Goal: Obtain resource: Obtain resource

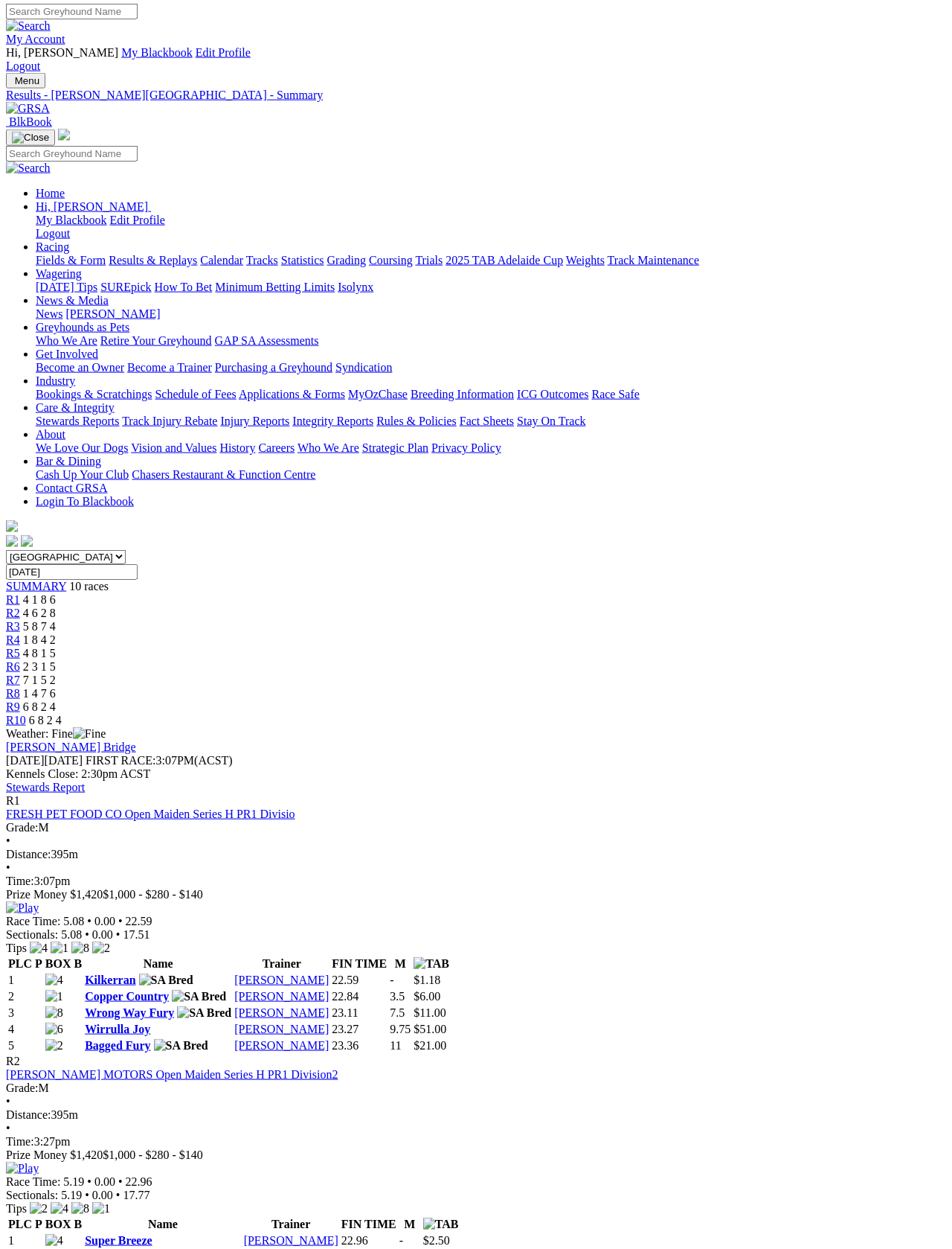
scroll to position [2, 0]
click at [179, 254] on link "Results & Replays" at bounding box center [153, 260] width 89 height 12
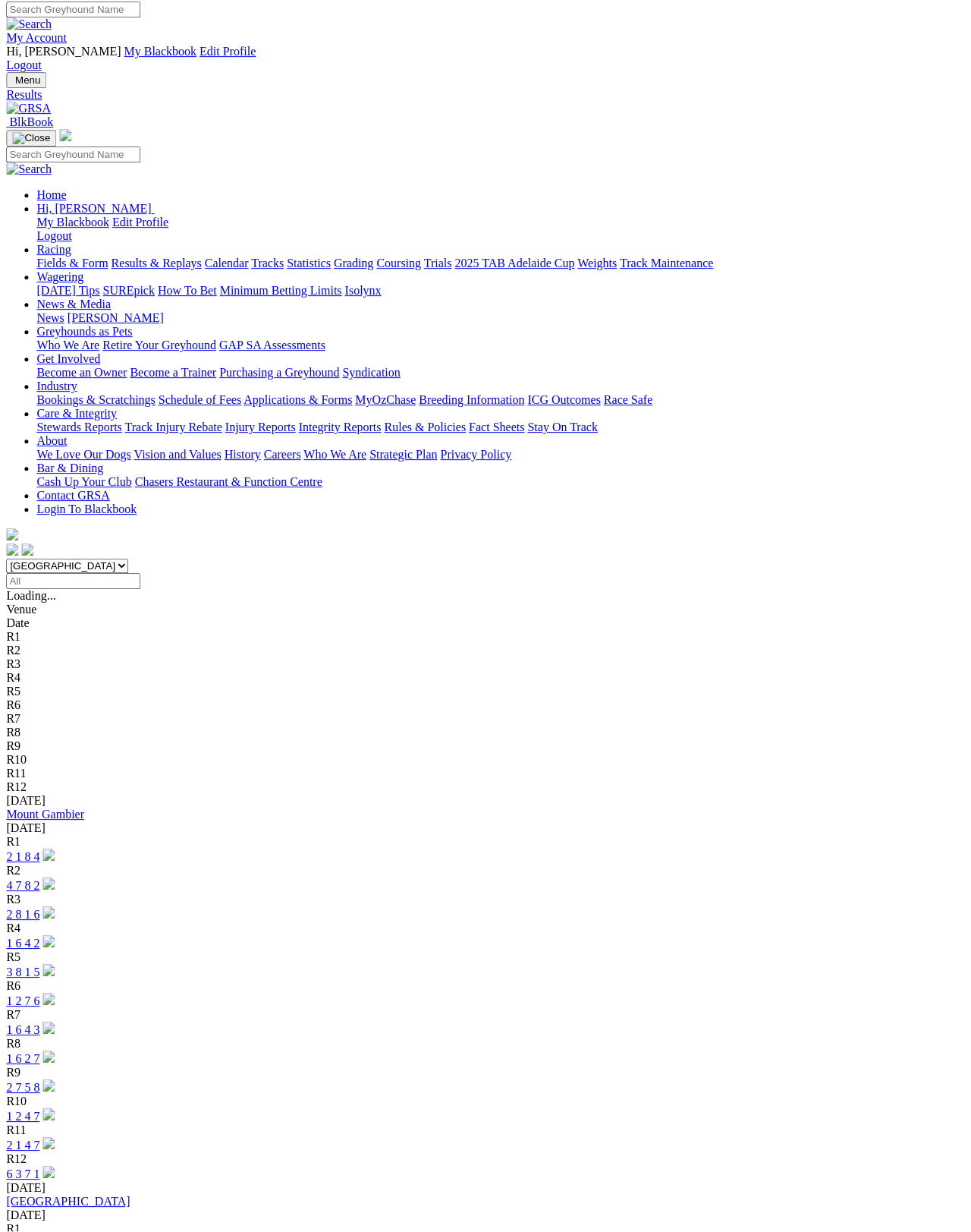
scroll to position [0, 147]
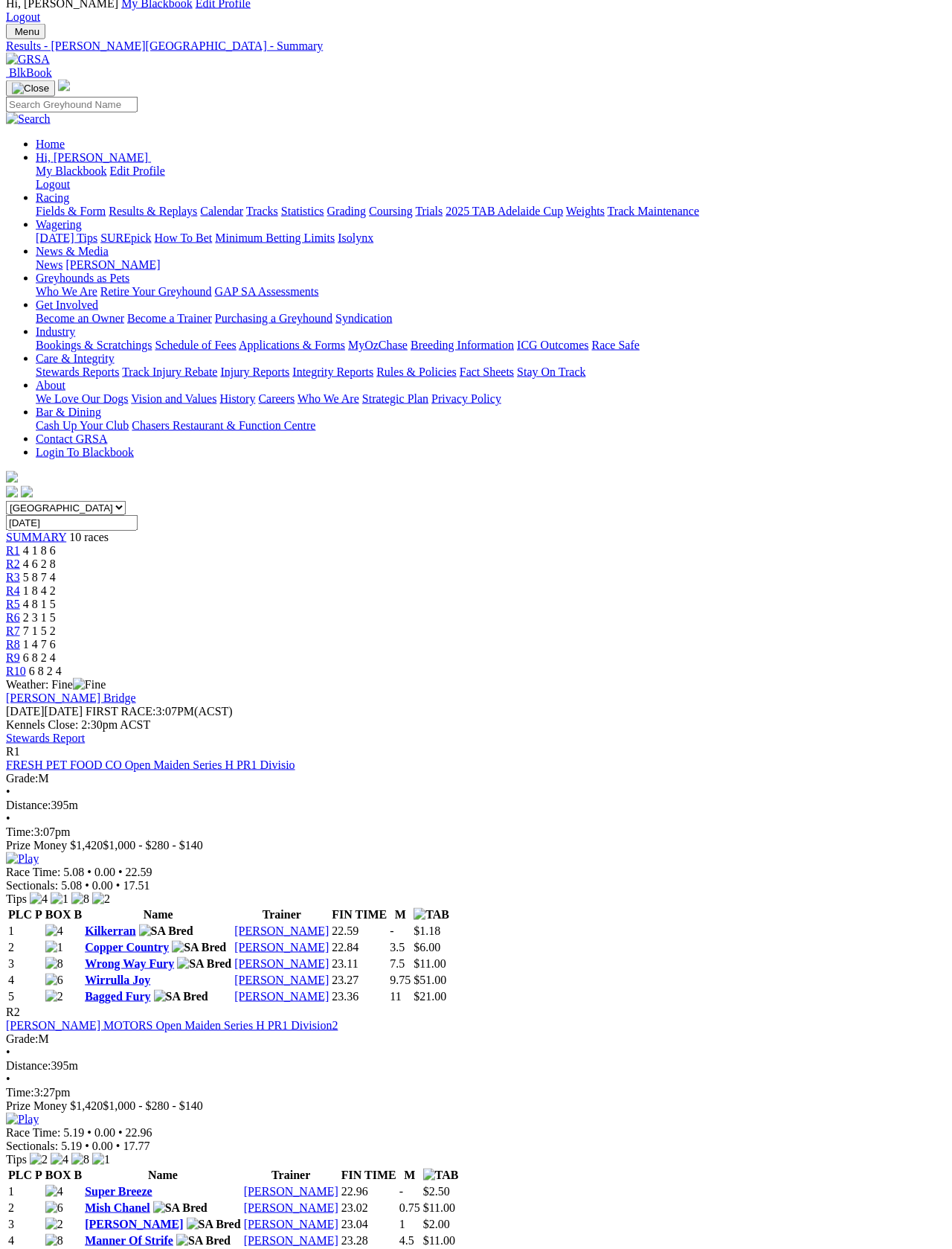
scroll to position [73, 0]
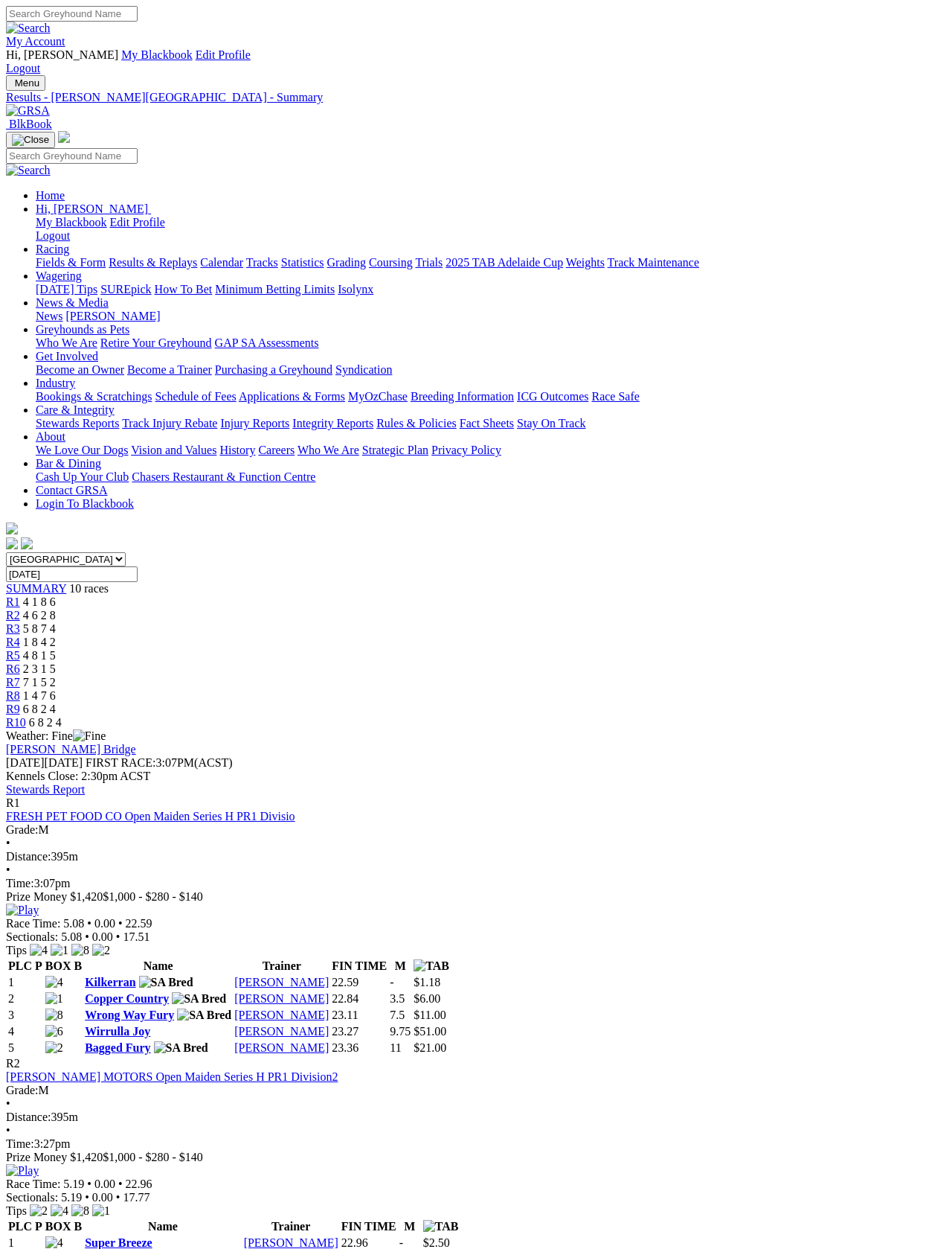
click at [49, 256] on link "Fields & Form" at bounding box center [71, 263] width 70 height 12
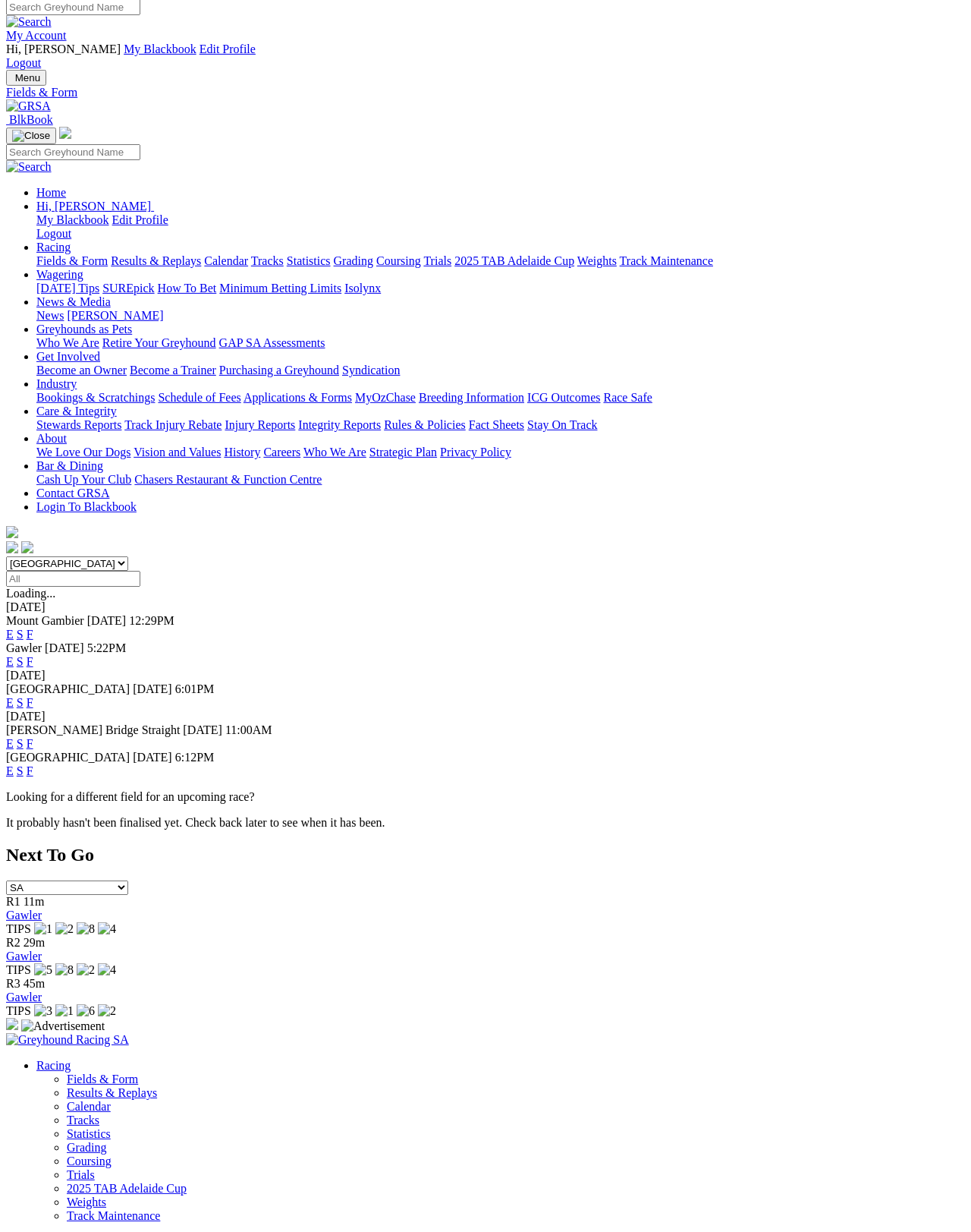
scroll to position [7, 0]
click at [33, 696] on link "F" at bounding box center [29, 703] width 7 height 13
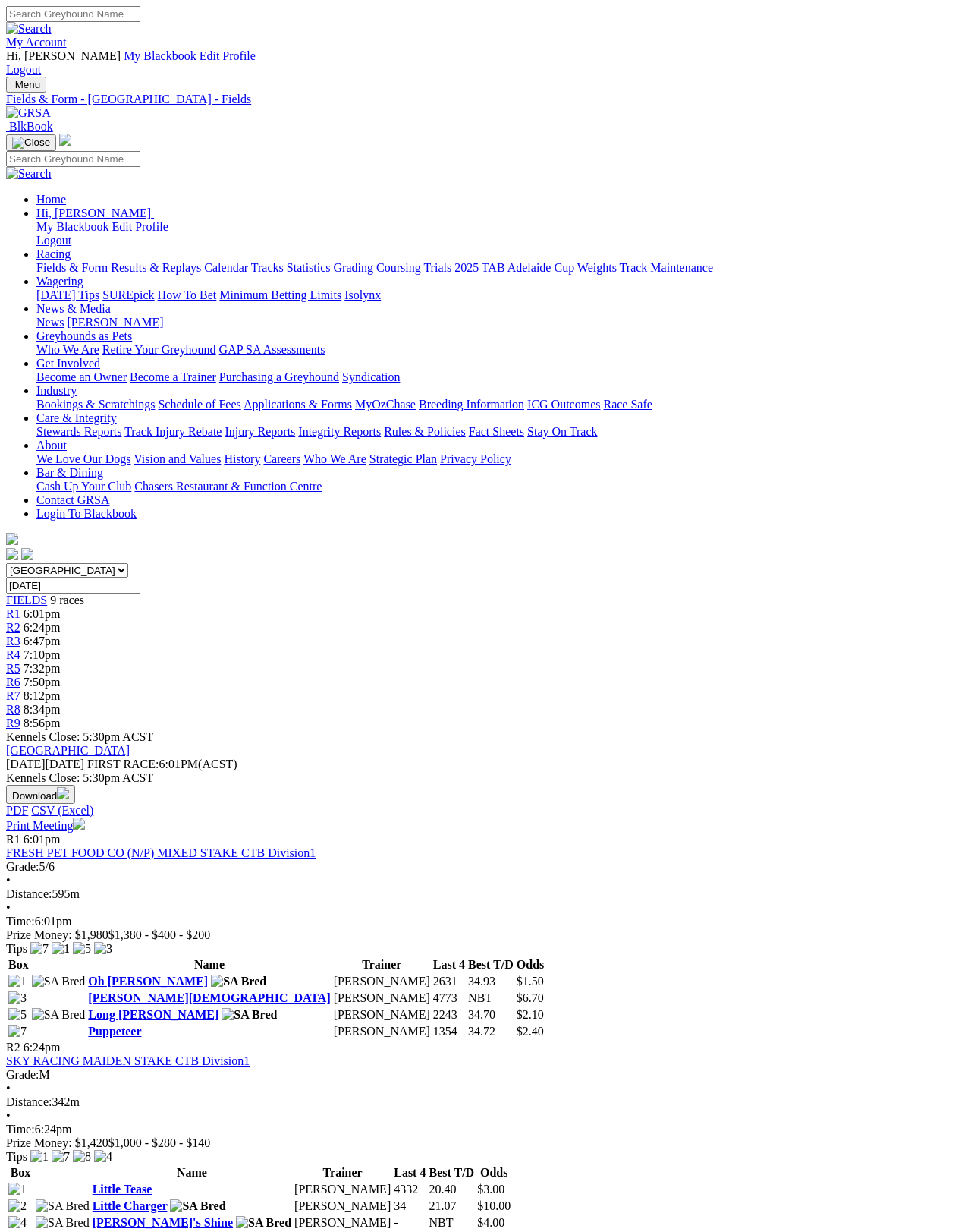
scroll to position [7, 0]
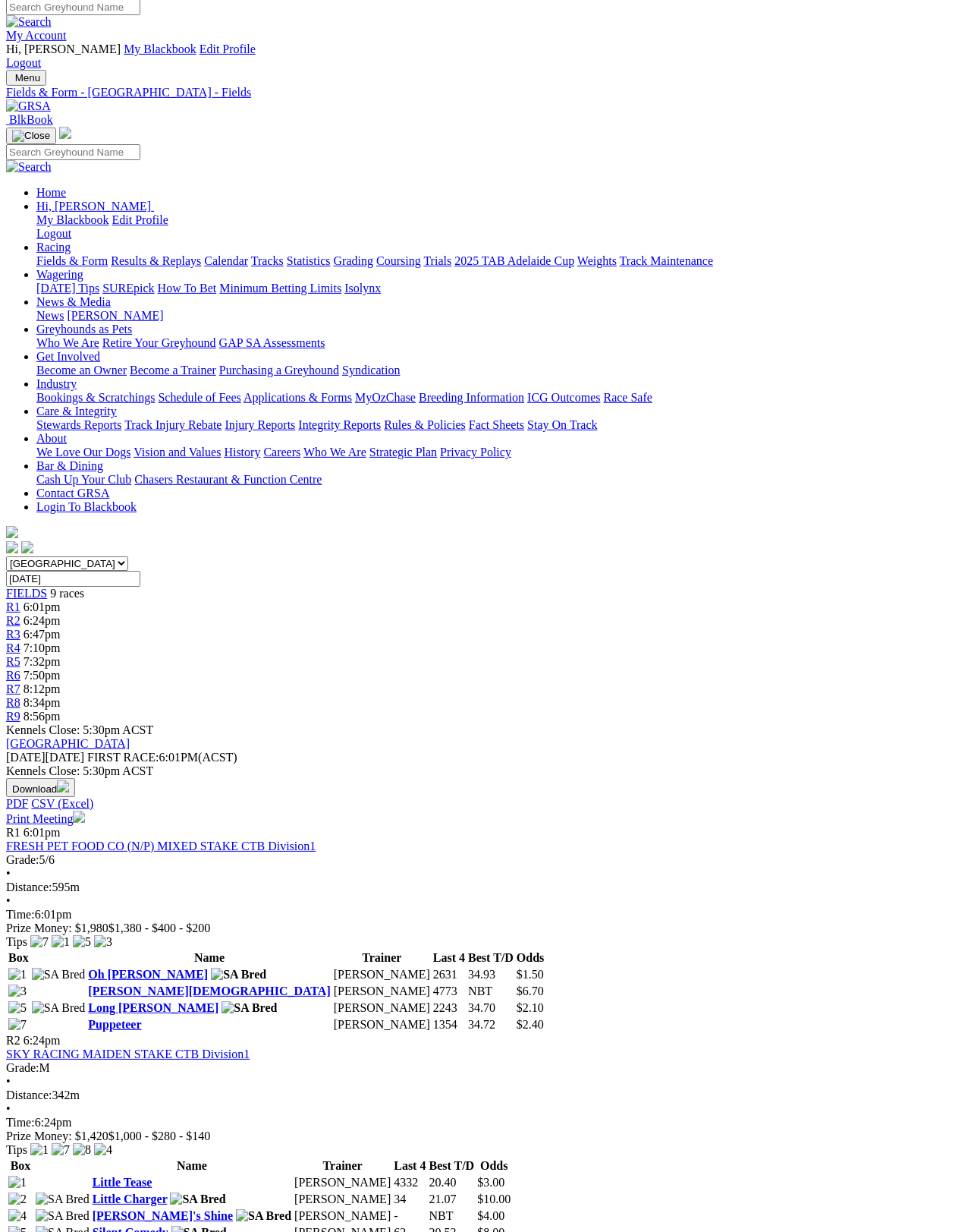
click at [85, 812] on link "Print Meeting" at bounding box center [45, 819] width 79 height 13
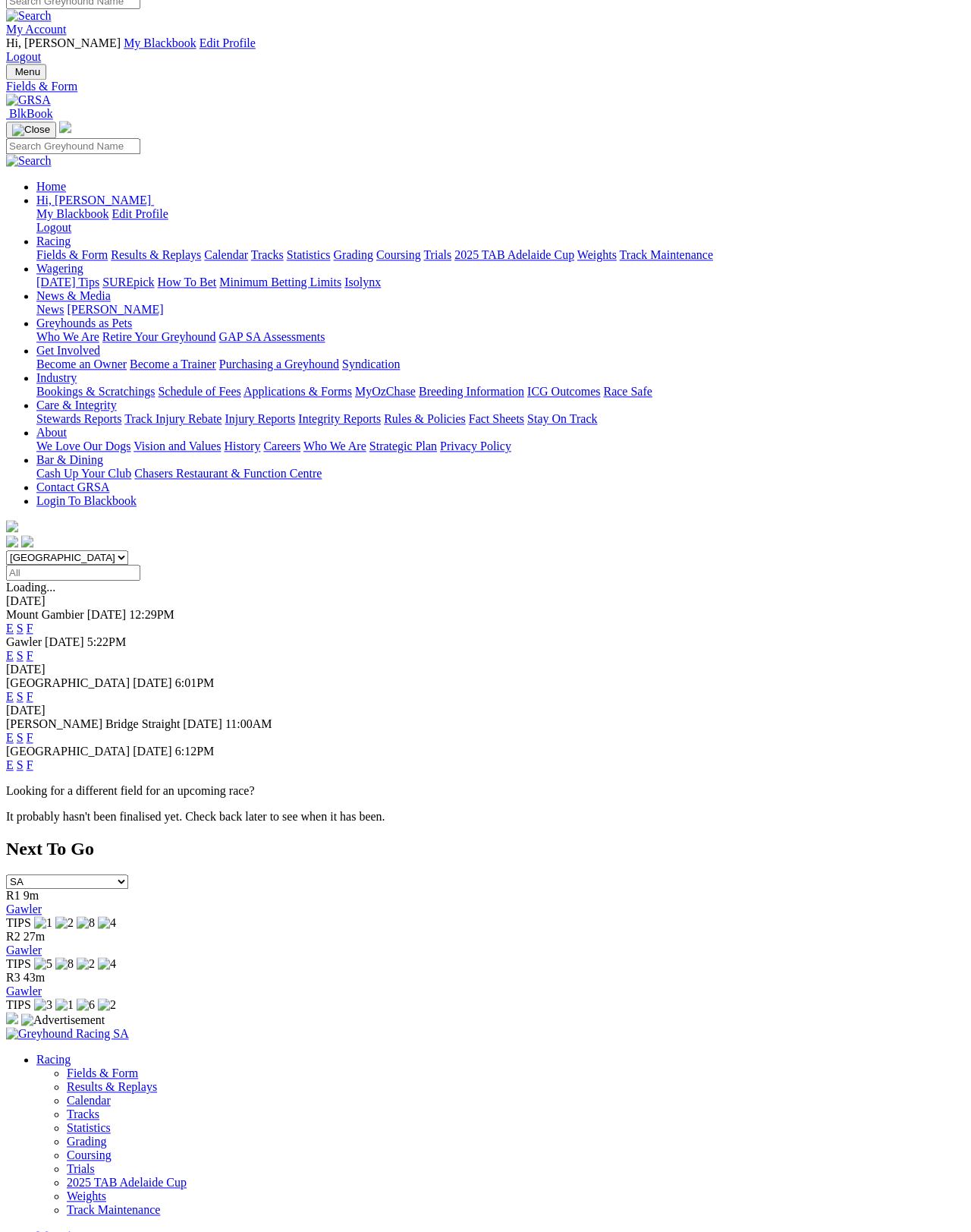
scroll to position [13, 0]
click at [33, 731] on link "F" at bounding box center [29, 738] width 7 height 13
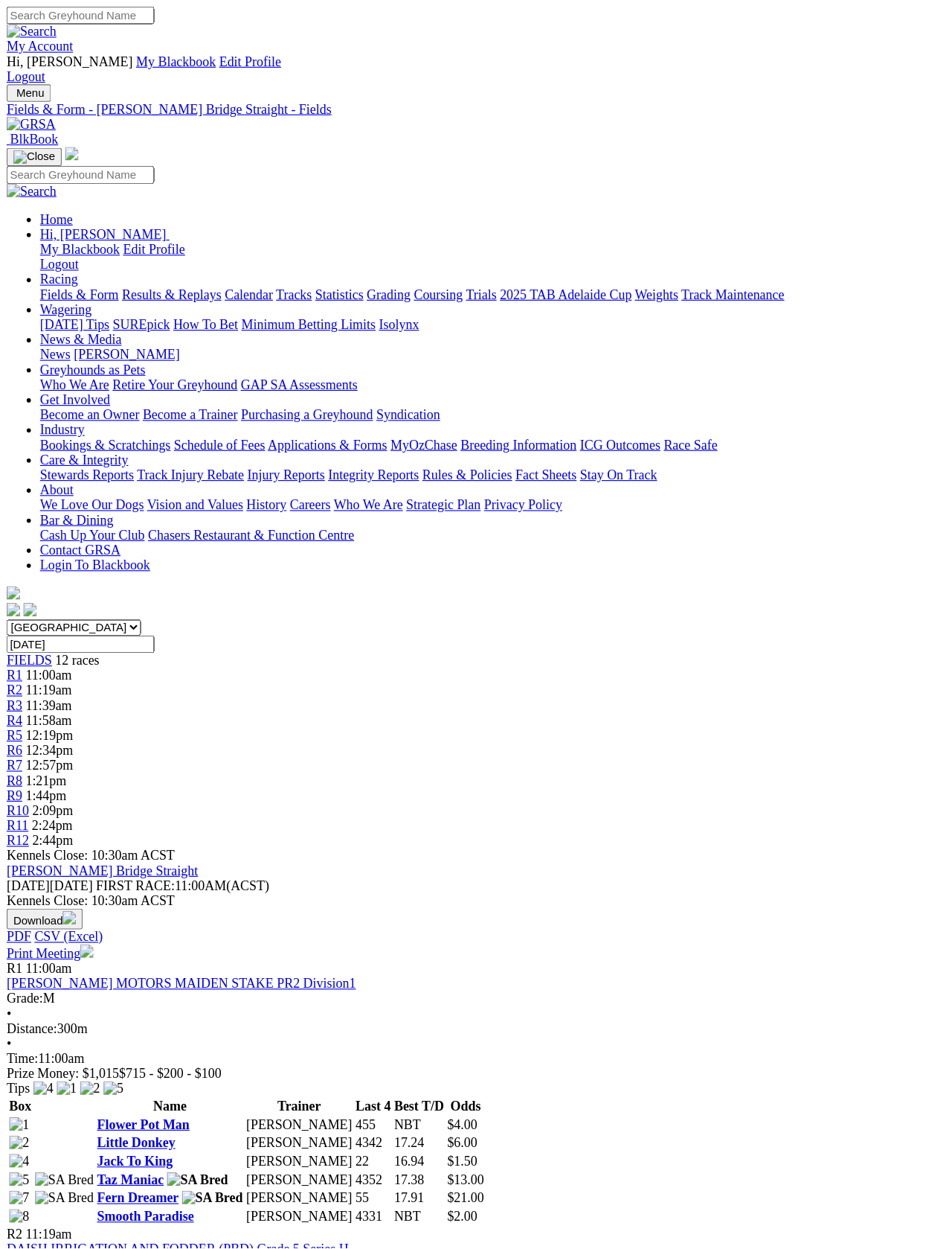
scroll to position [2, 0]
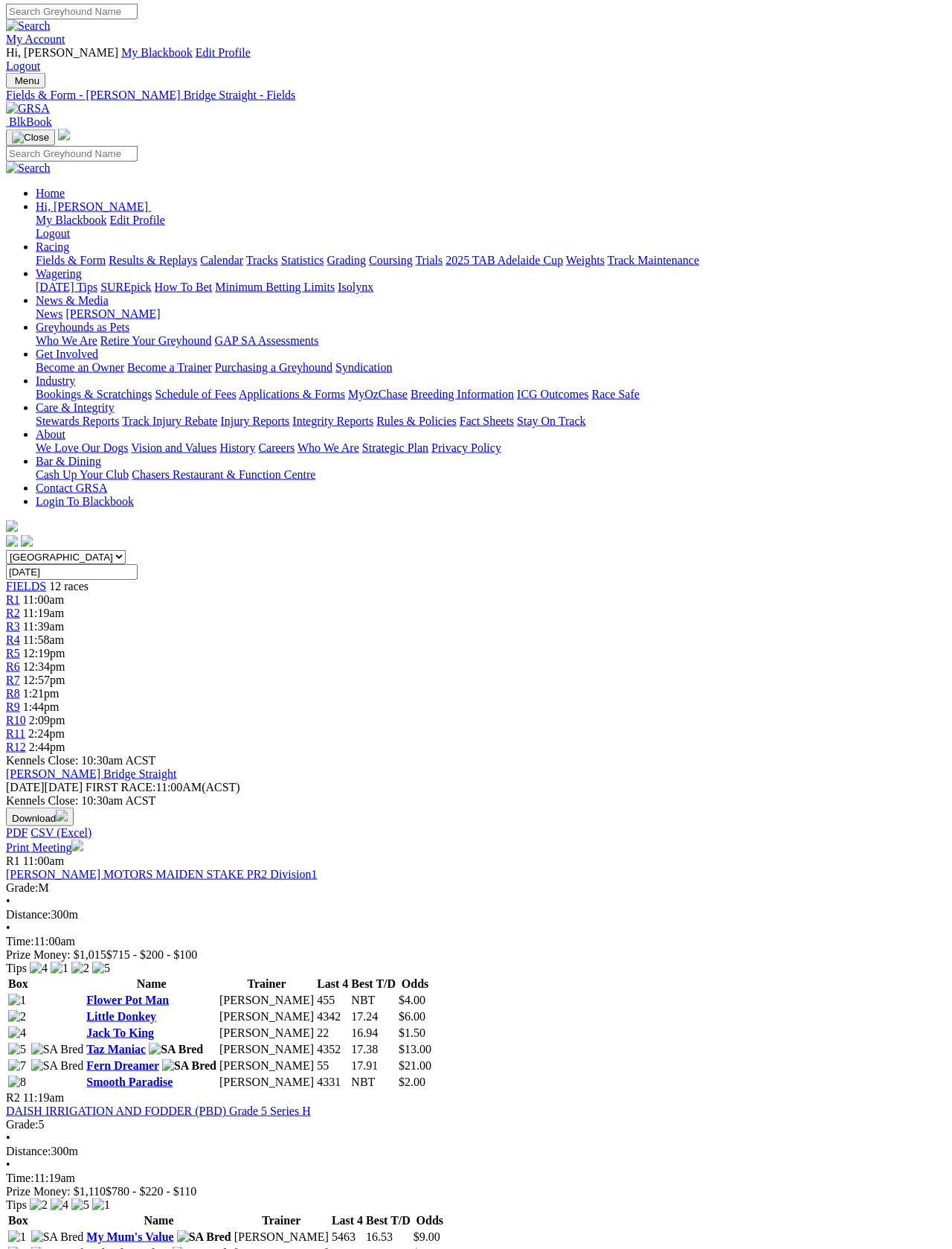
click at [83, 841] on link "Print Meeting" at bounding box center [44, 847] width 77 height 12
click at [49, 256] on link "Fields & Form" at bounding box center [71, 263] width 70 height 12
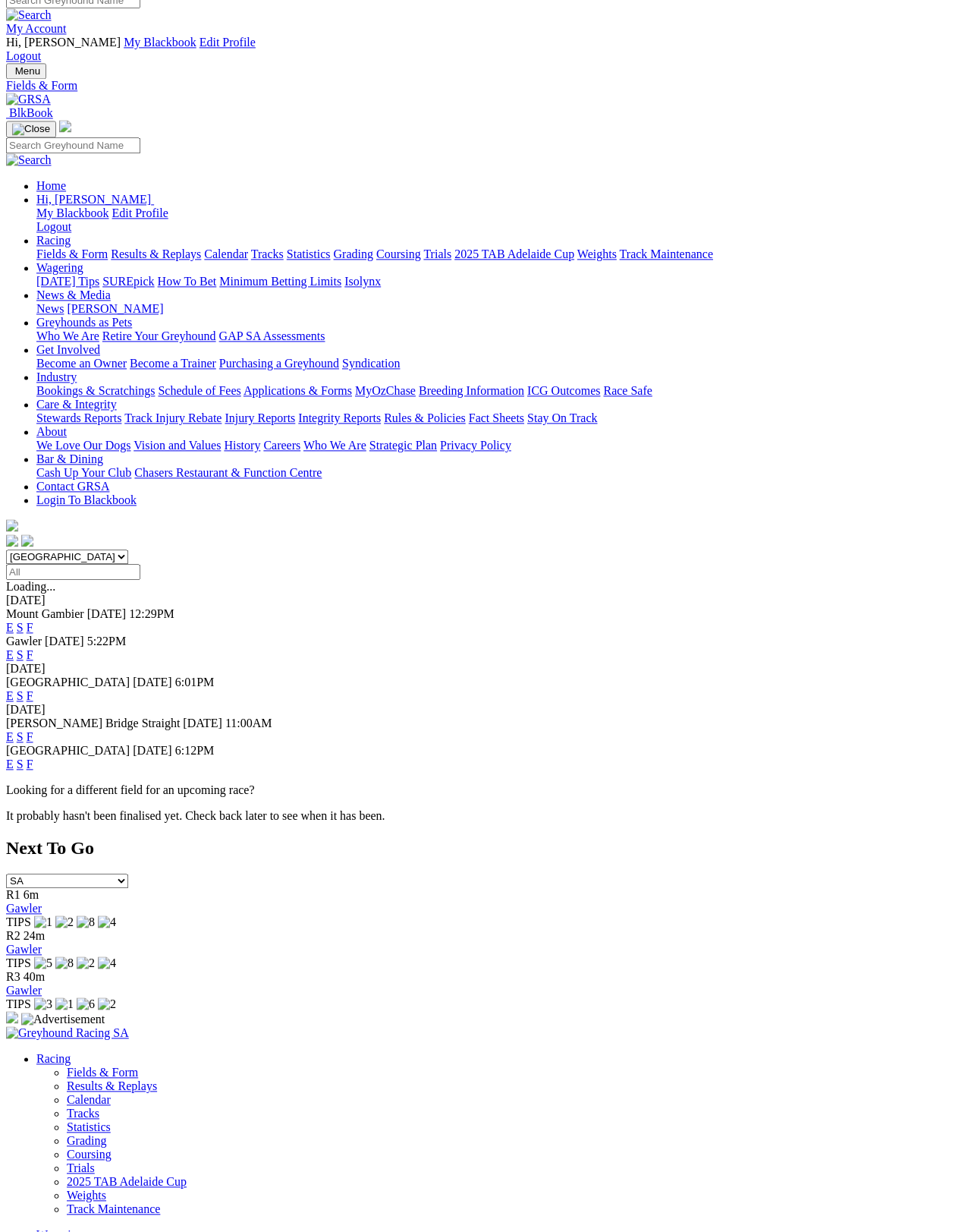
scroll to position [13, 0]
click at [33, 758] on link "F" at bounding box center [29, 765] width 7 height 13
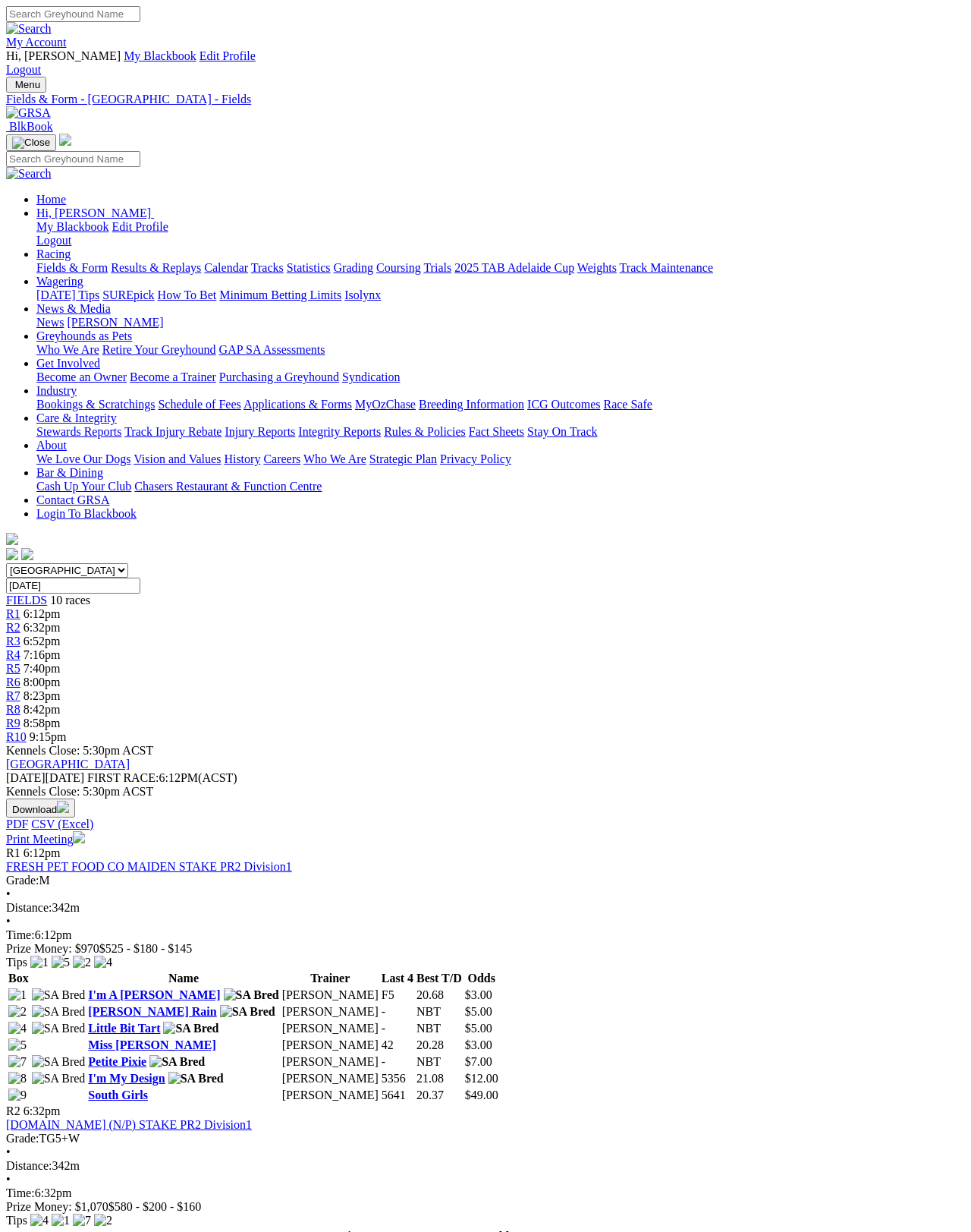
scroll to position [7, 0]
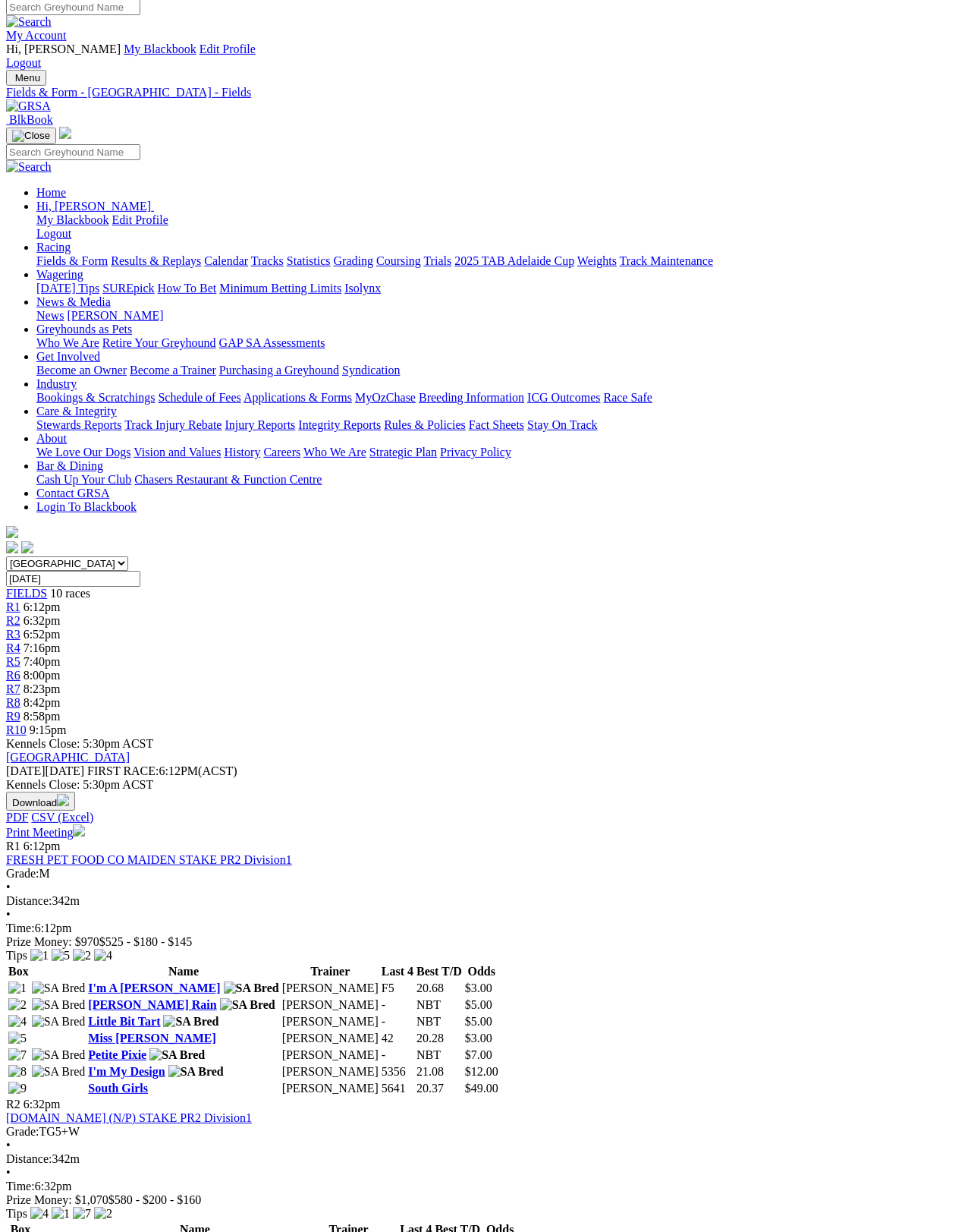
click at [85, 826] on link "Print Meeting" at bounding box center [45, 832] width 79 height 13
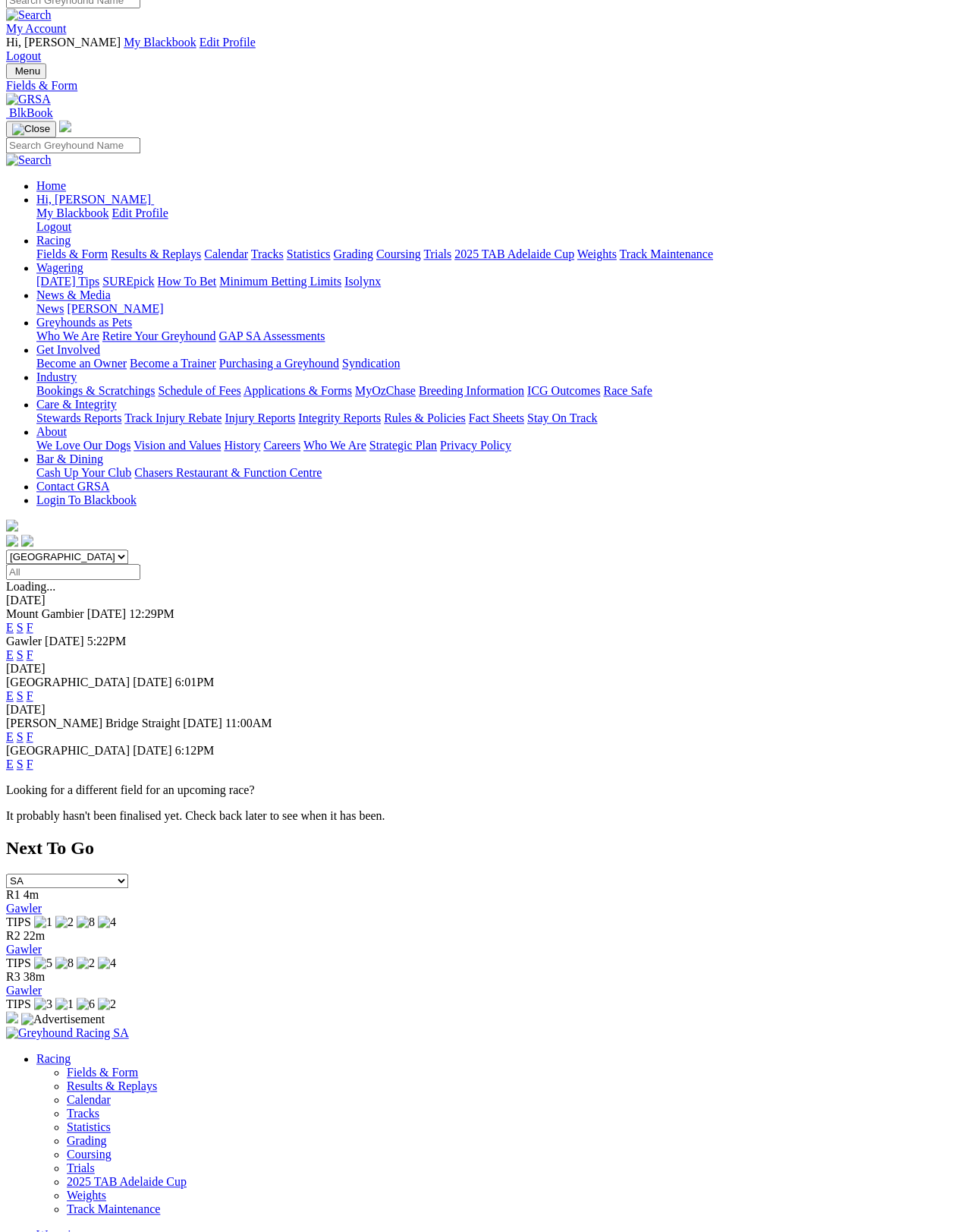
scroll to position [13, 0]
click at [33, 731] on link "F" at bounding box center [29, 738] width 7 height 13
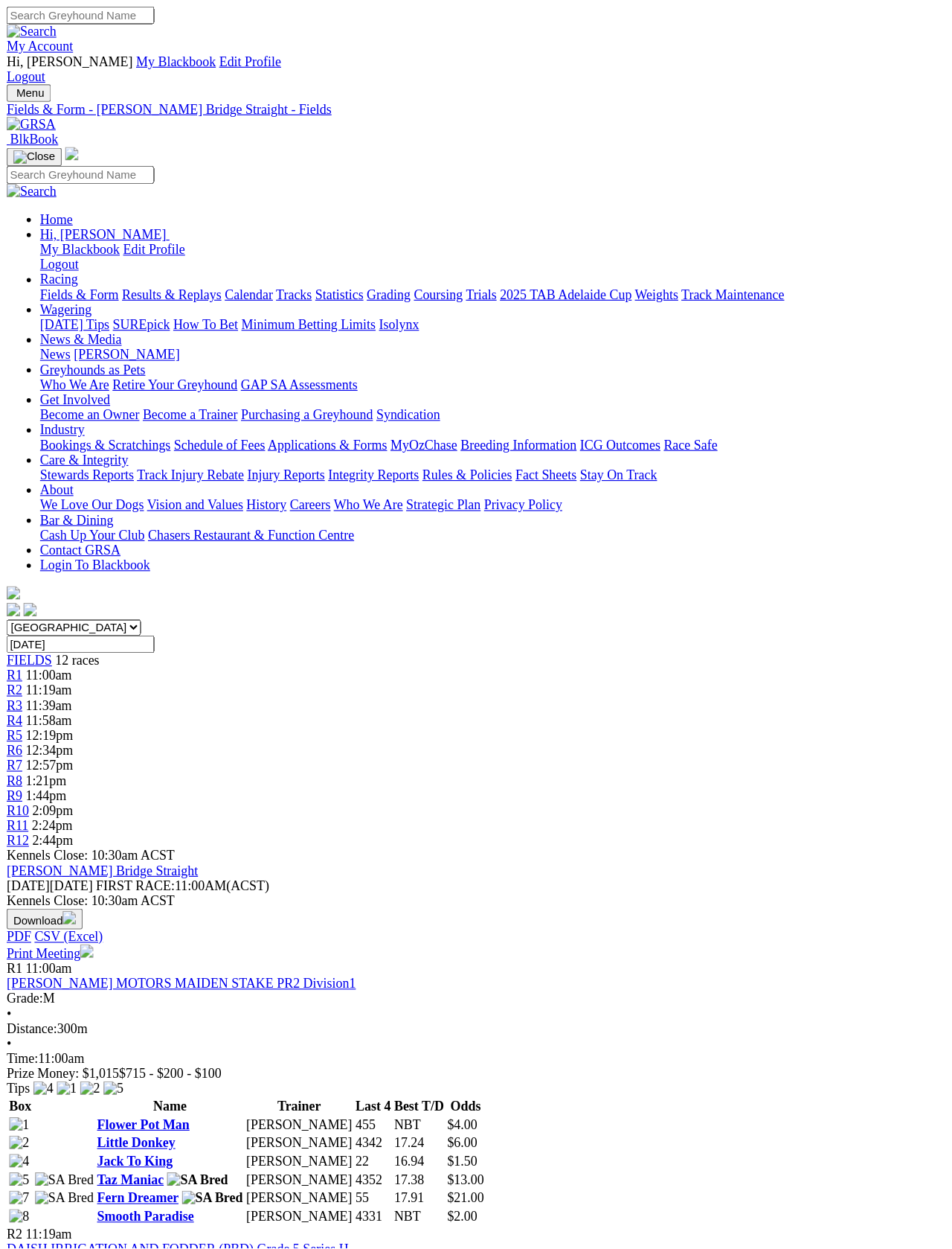
scroll to position [2, 0]
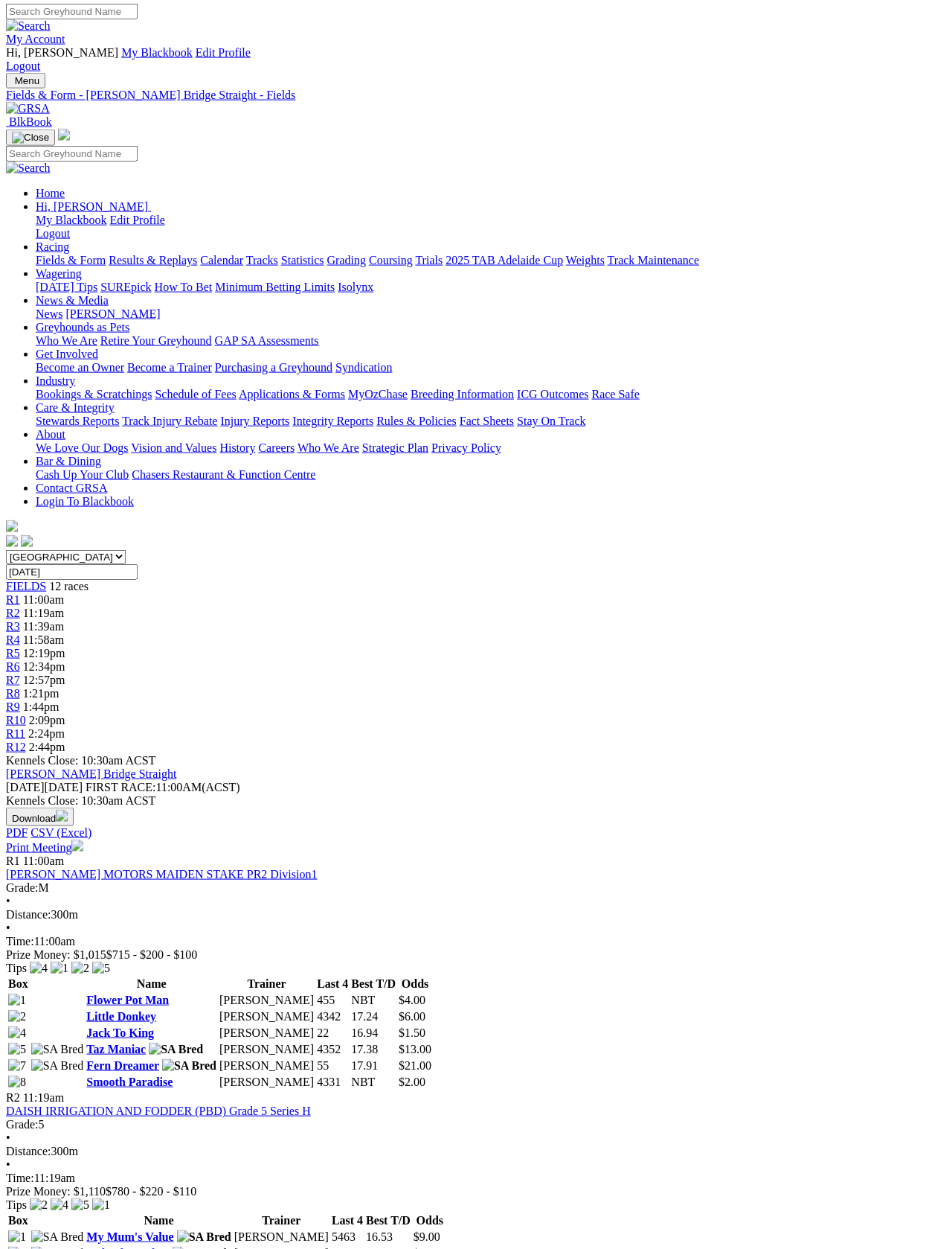
click at [83, 841] on link "Print Meeting" at bounding box center [44, 847] width 77 height 12
click at [58, 256] on link "Fields & Form" at bounding box center [71, 263] width 70 height 12
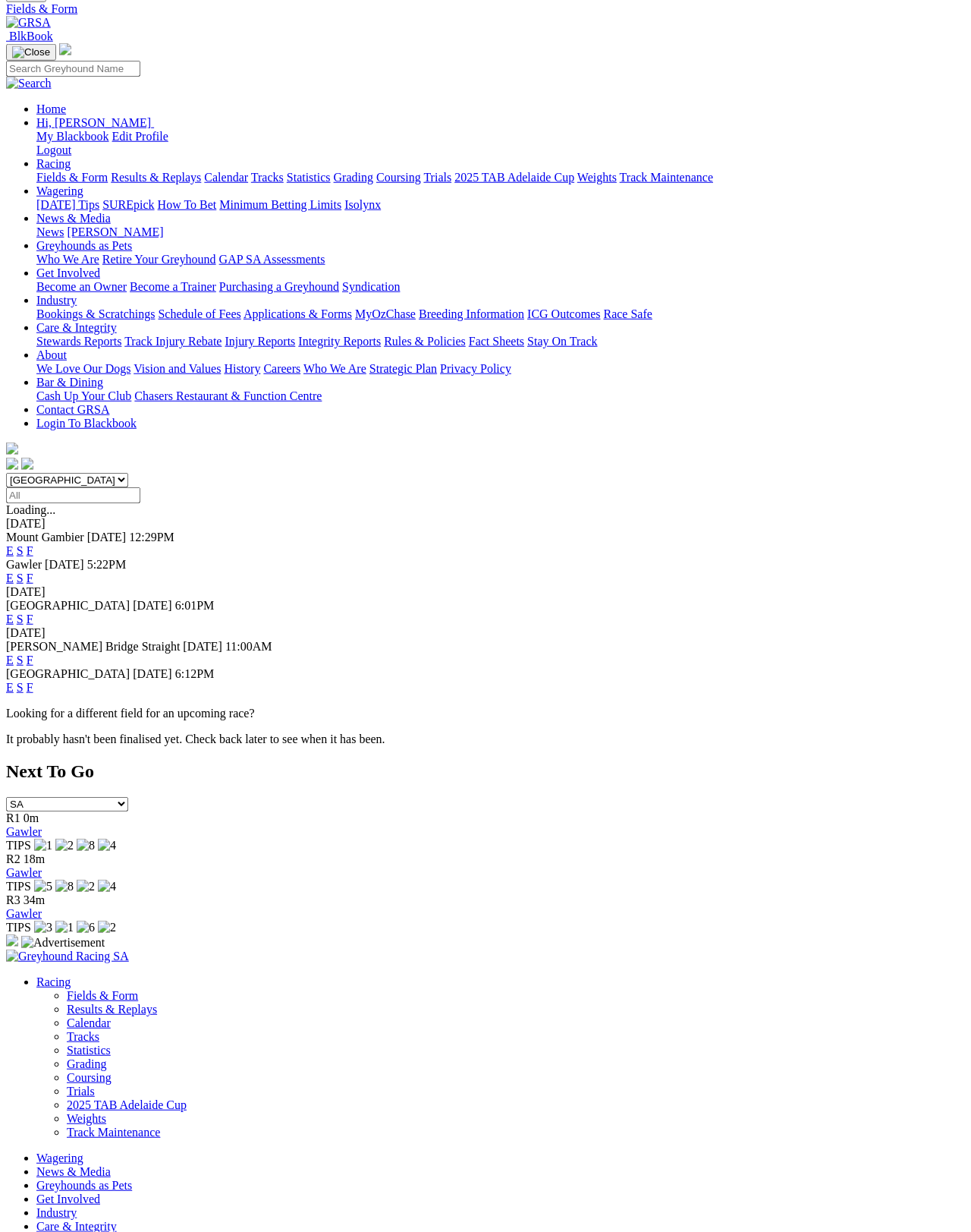
scroll to position [90, 0]
click at [229, 668] on div "[GEOGRAPHIC_DATA] [DATE] 6:12PM E S F" at bounding box center [486, 681] width 959 height 27
click at [33, 681] on link "F" at bounding box center [29, 688] width 7 height 13
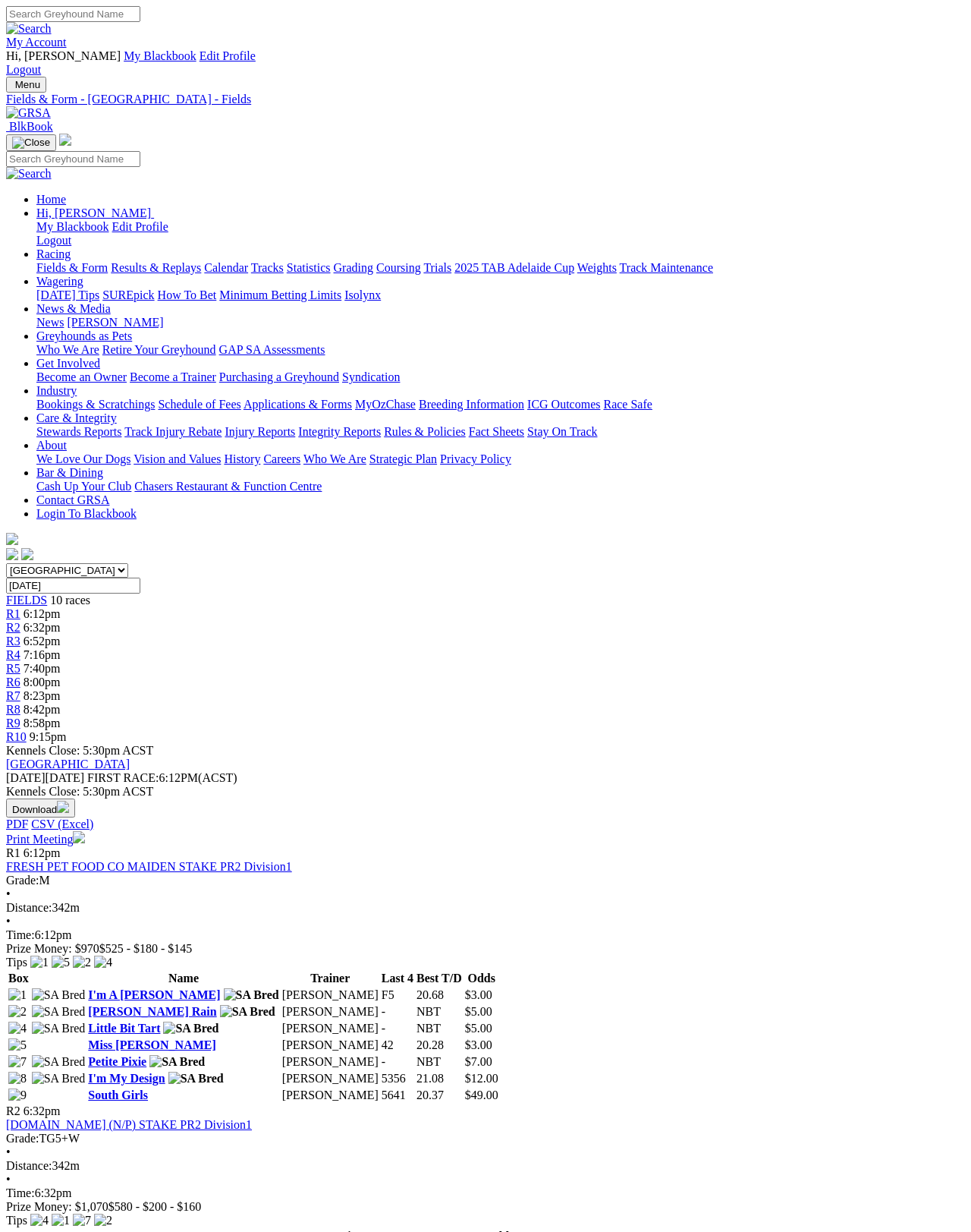
scroll to position [28, 0]
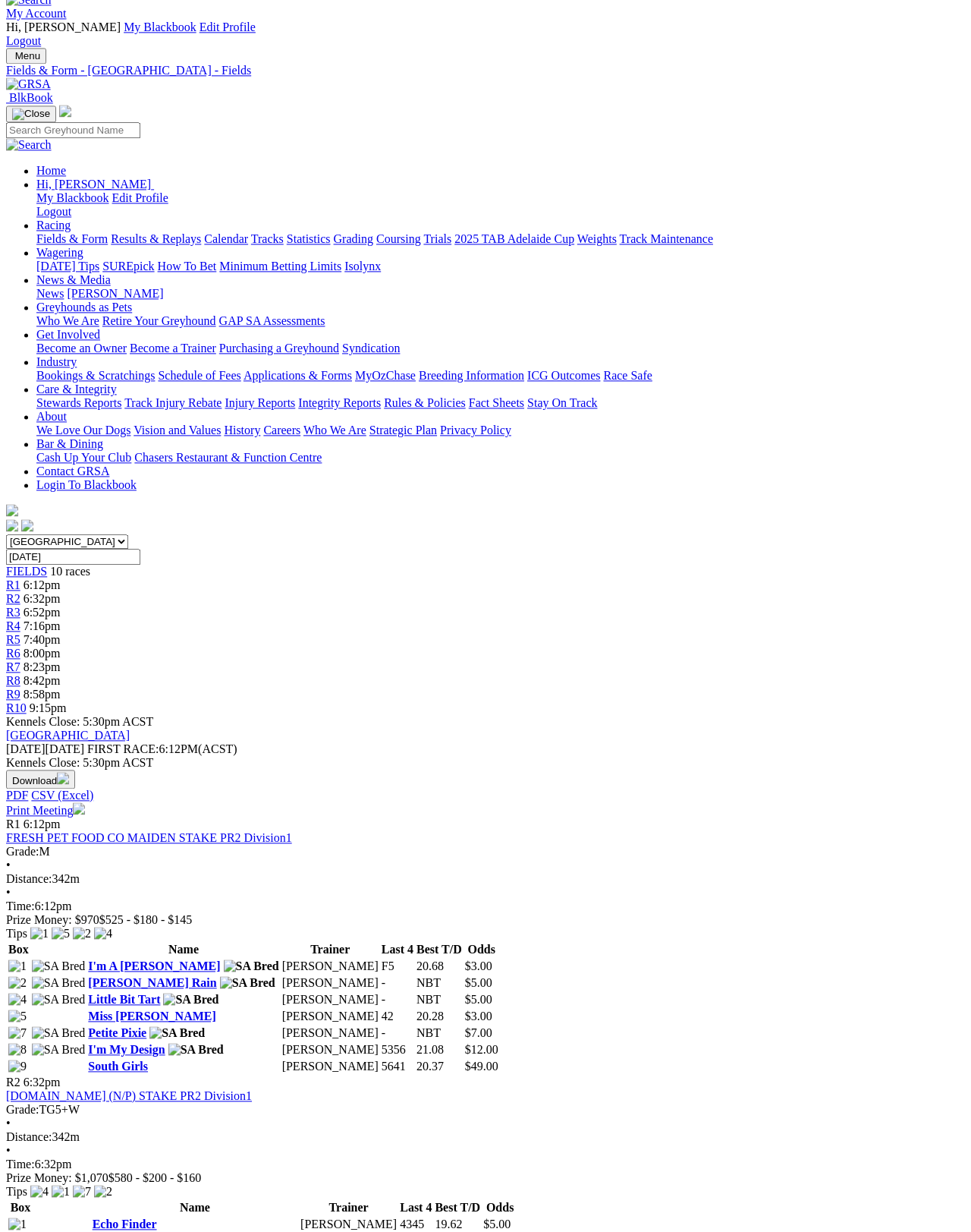
click at [85, 804] on link "Print Meeting" at bounding box center [45, 811] width 79 height 13
